Goal: Transaction & Acquisition: Purchase product/service

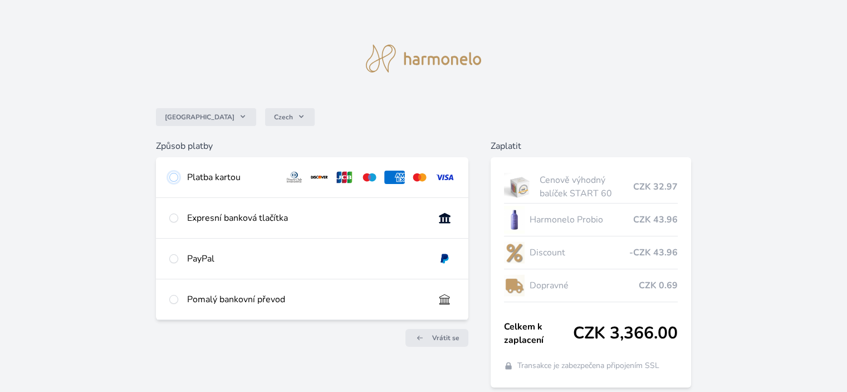
click at [173, 180] on input "radio" at bounding box center [173, 177] width 9 height 9
radio input "true"
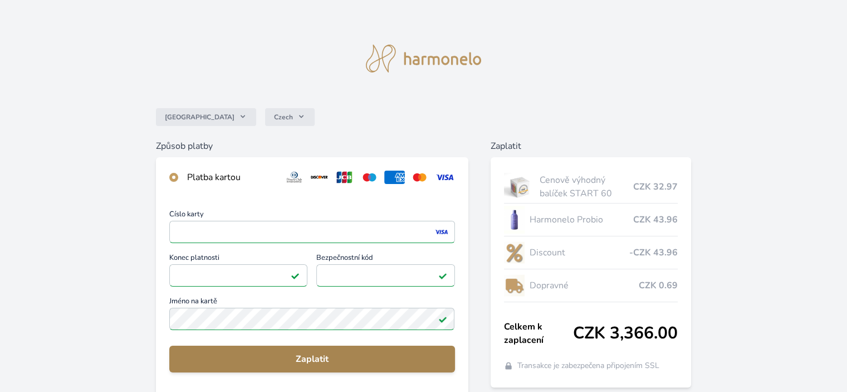
click at [321, 360] on span "Zaplatit" at bounding box center [311, 358] width 267 height 13
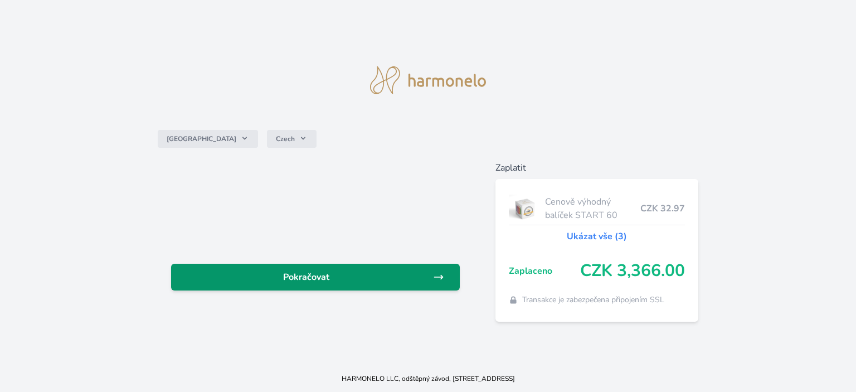
click at [344, 274] on span "Pokračovat" at bounding box center [306, 276] width 253 height 13
